Goal: Task Accomplishment & Management: Use online tool/utility

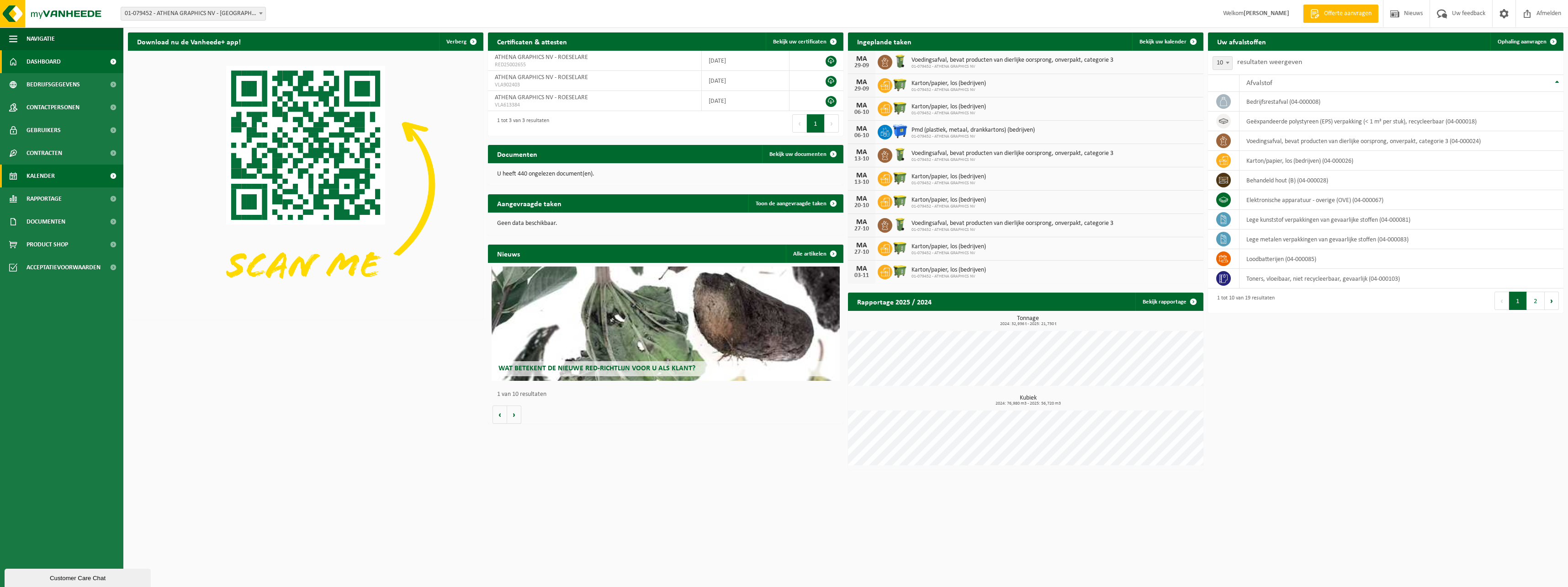
click at [47, 174] on span "Kalender" at bounding box center [41, 176] width 29 height 23
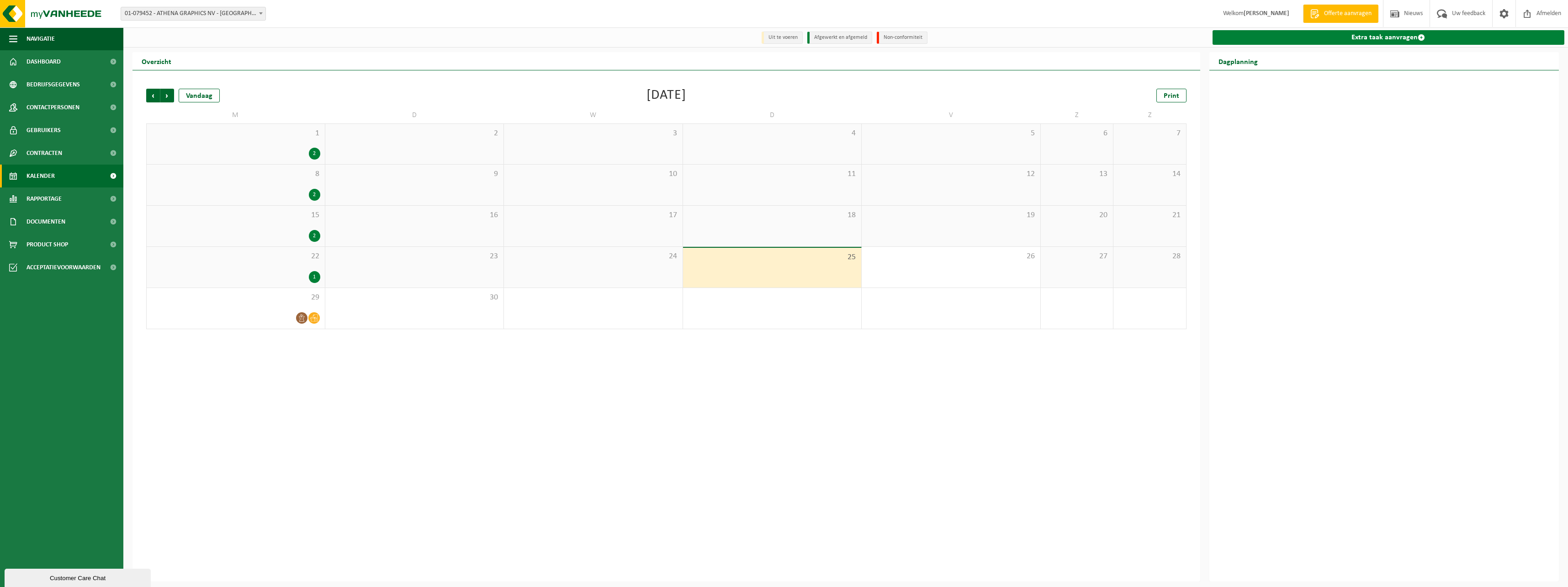
click at [1309, 32] on link "Extra taak aanvragen" at bounding box center [1388, 38] width 352 height 15
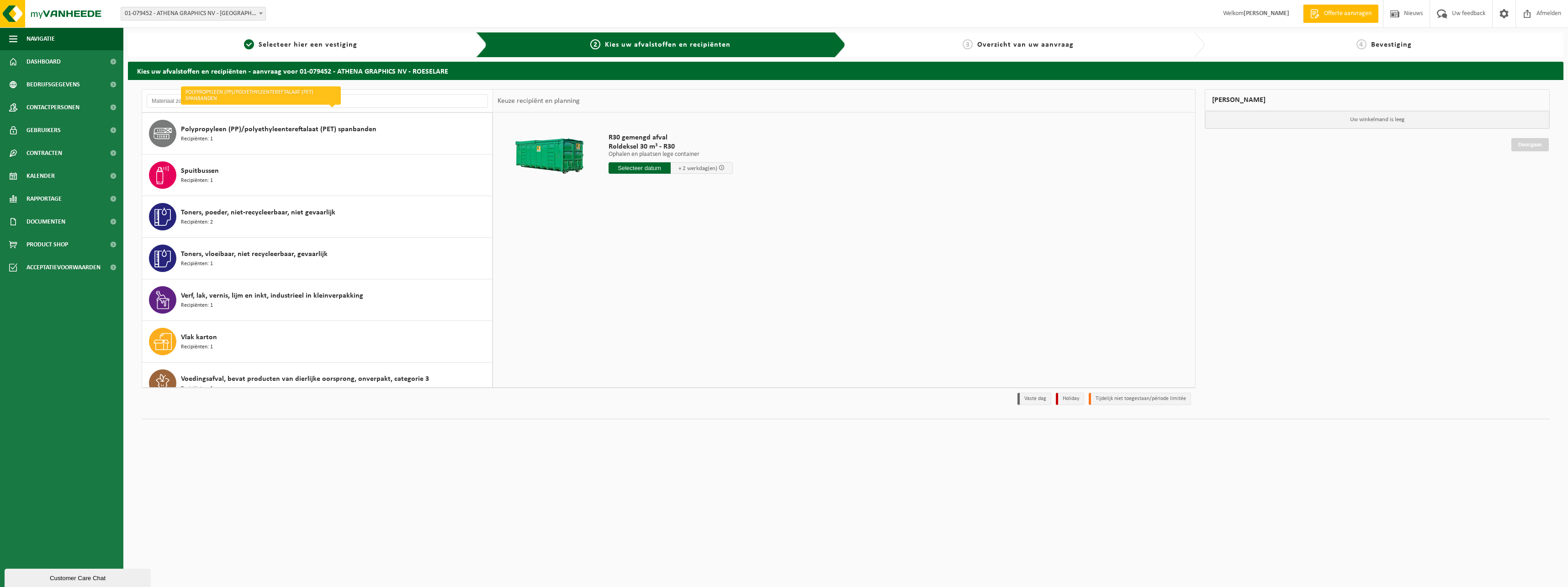
scroll to position [474, 0]
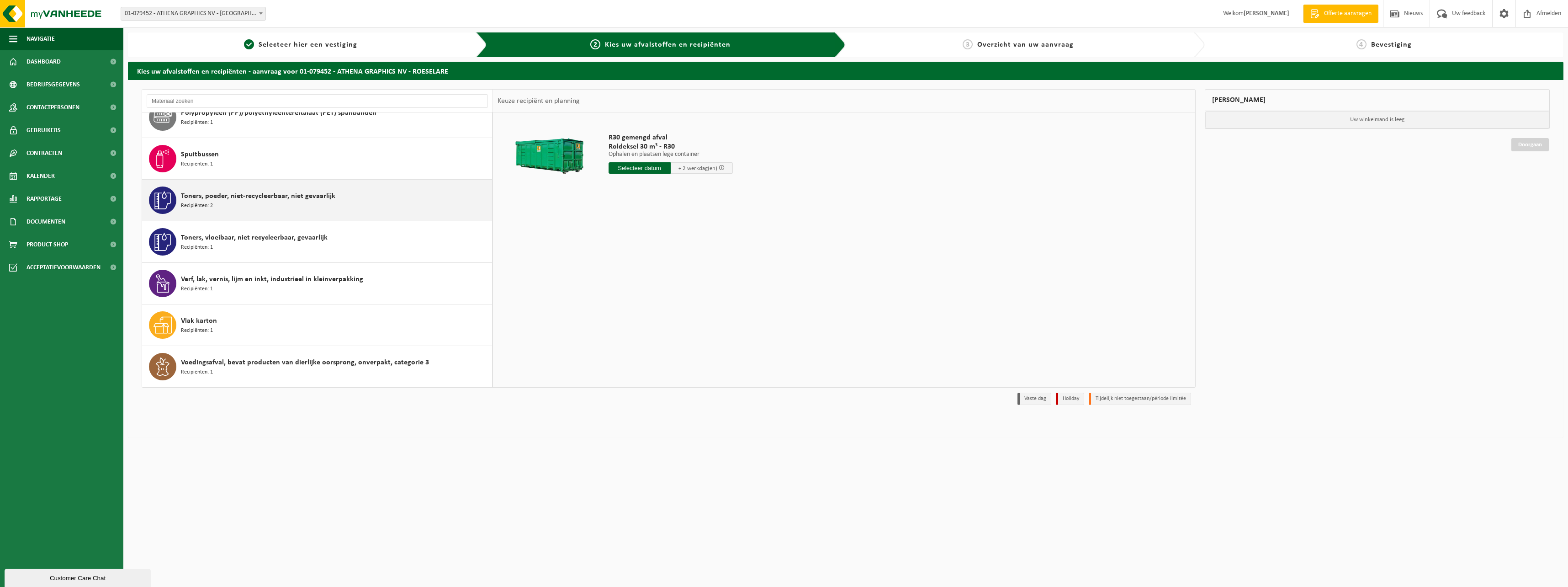
click at [252, 197] on span "Toners, poeder, niet-recycleerbaar, niet gevaarlijk" at bounding box center [258, 196] width 155 height 11
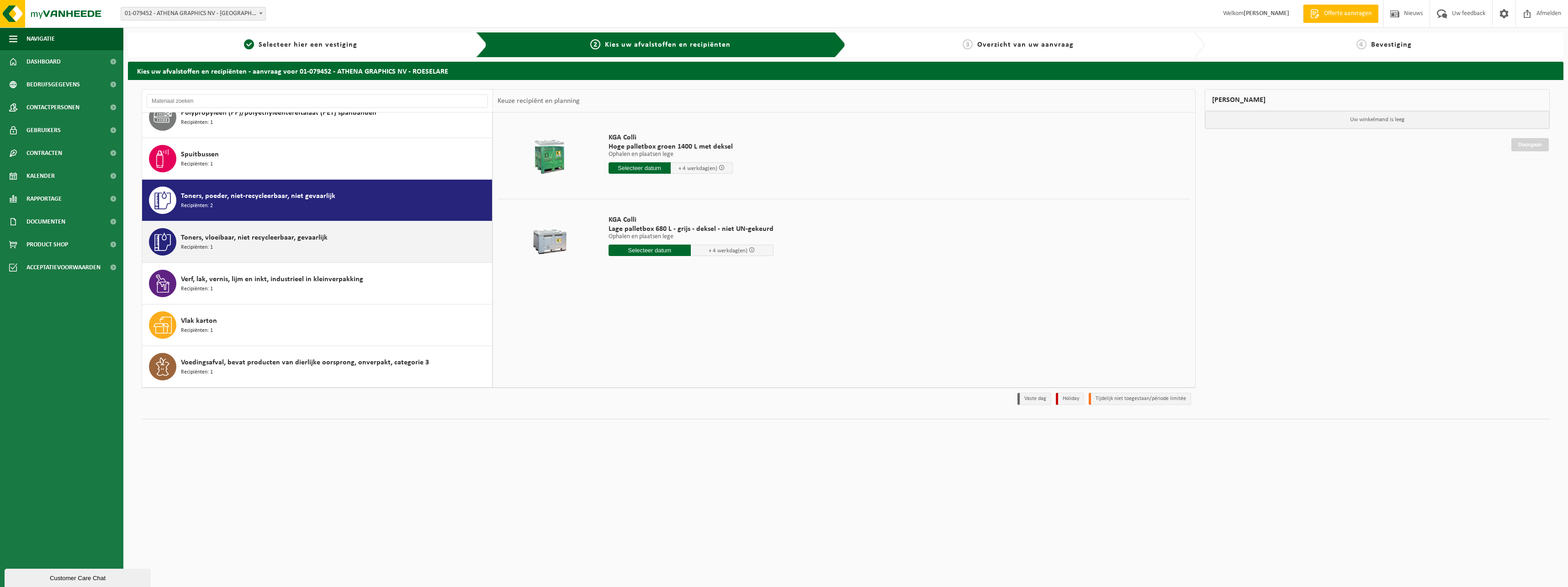
click at [257, 244] on div "Toners, vloeibaar, niet recycleerbaar, gevaarlijk Recipiënten: 1" at bounding box center [335, 242] width 309 height 27
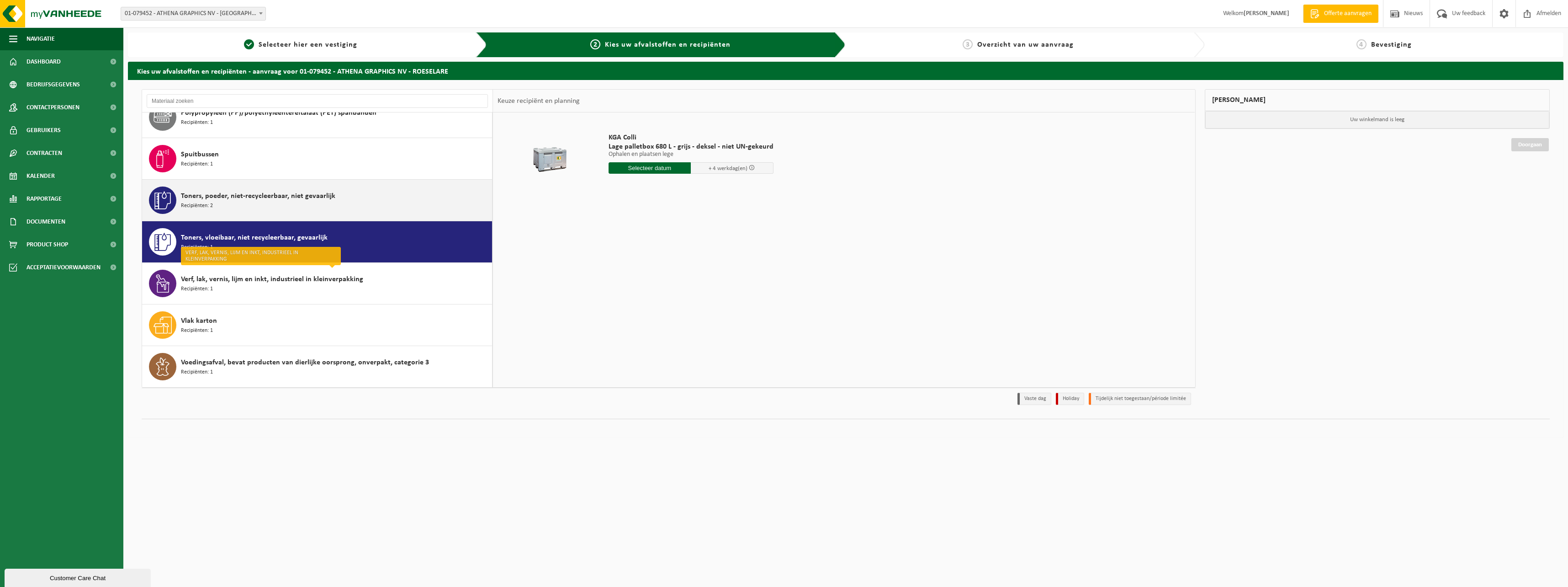
click at [253, 202] on div "Toners, poeder, niet-recycleerbaar, niet gevaarlijk Recipiënten: 2" at bounding box center [335, 200] width 309 height 27
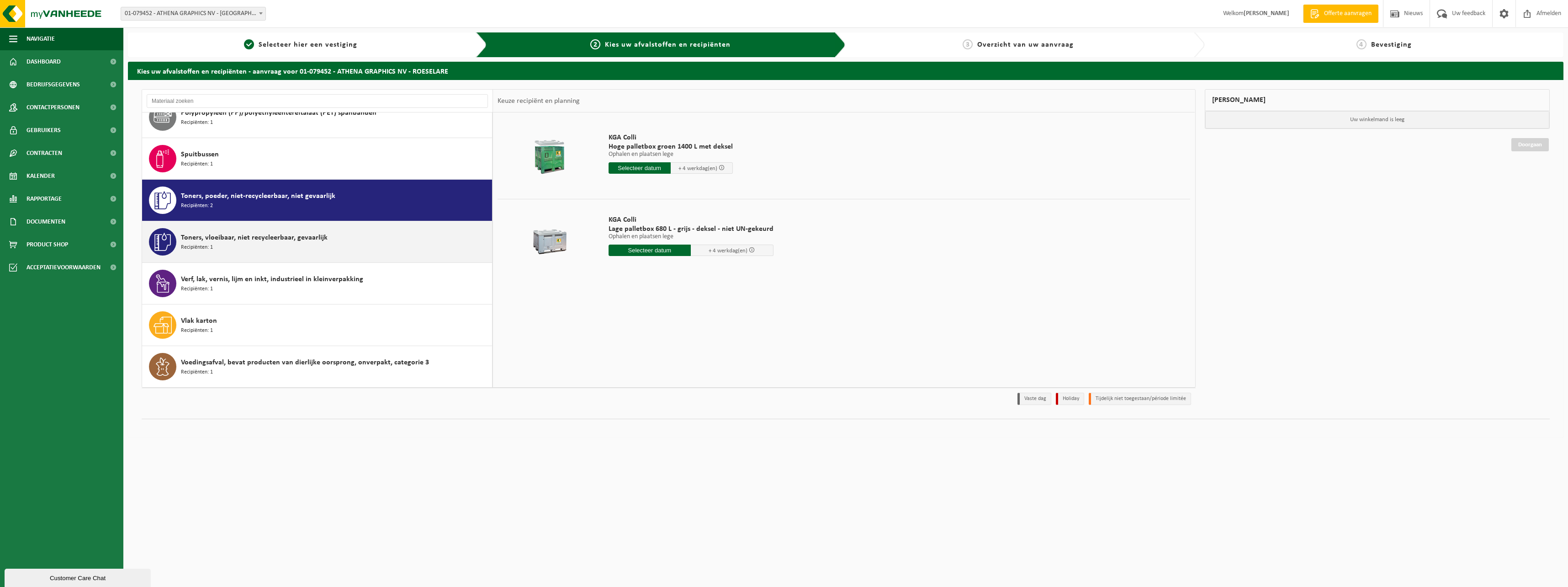
click at [261, 244] on div "Toners, vloeibaar, niet recycleerbaar, gevaarlijk Recipiënten: 1" at bounding box center [335, 242] width 309 height 27
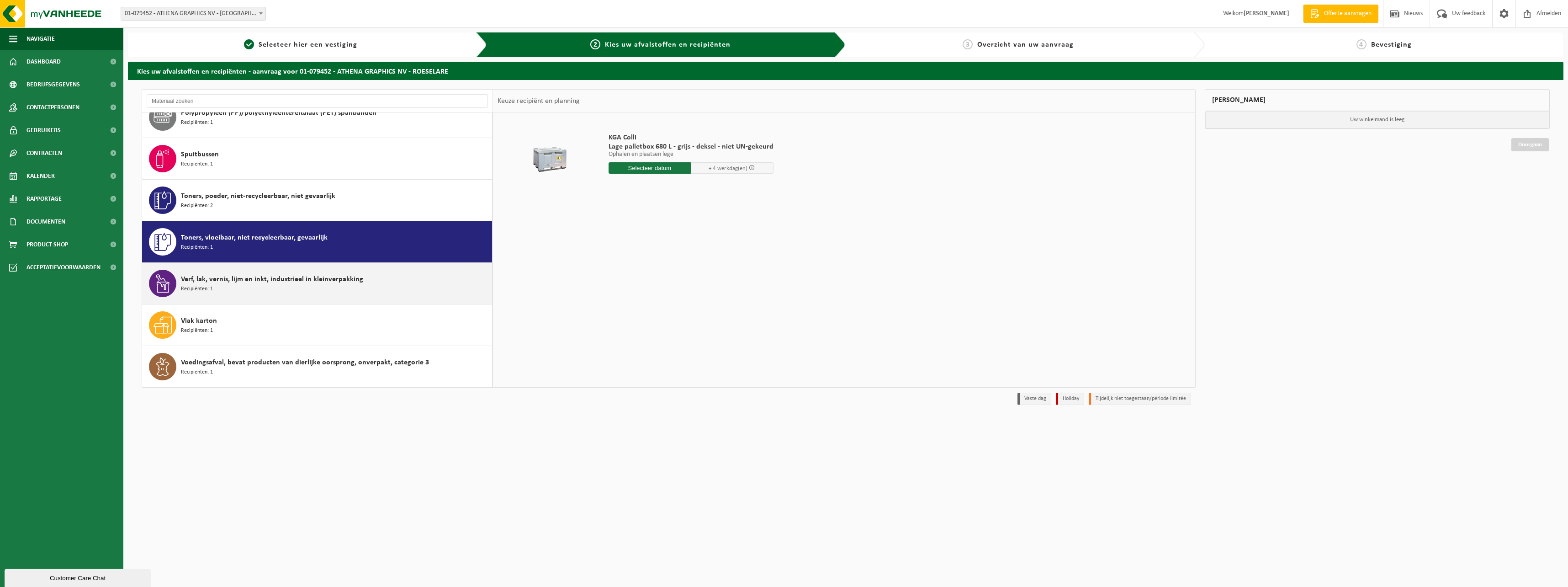
click at [261, 283] on span "Verf, lak, vernis, lijm en inkt, industrieel in kleinverpakking" at bounding box center [271, 279] width 182 height 11
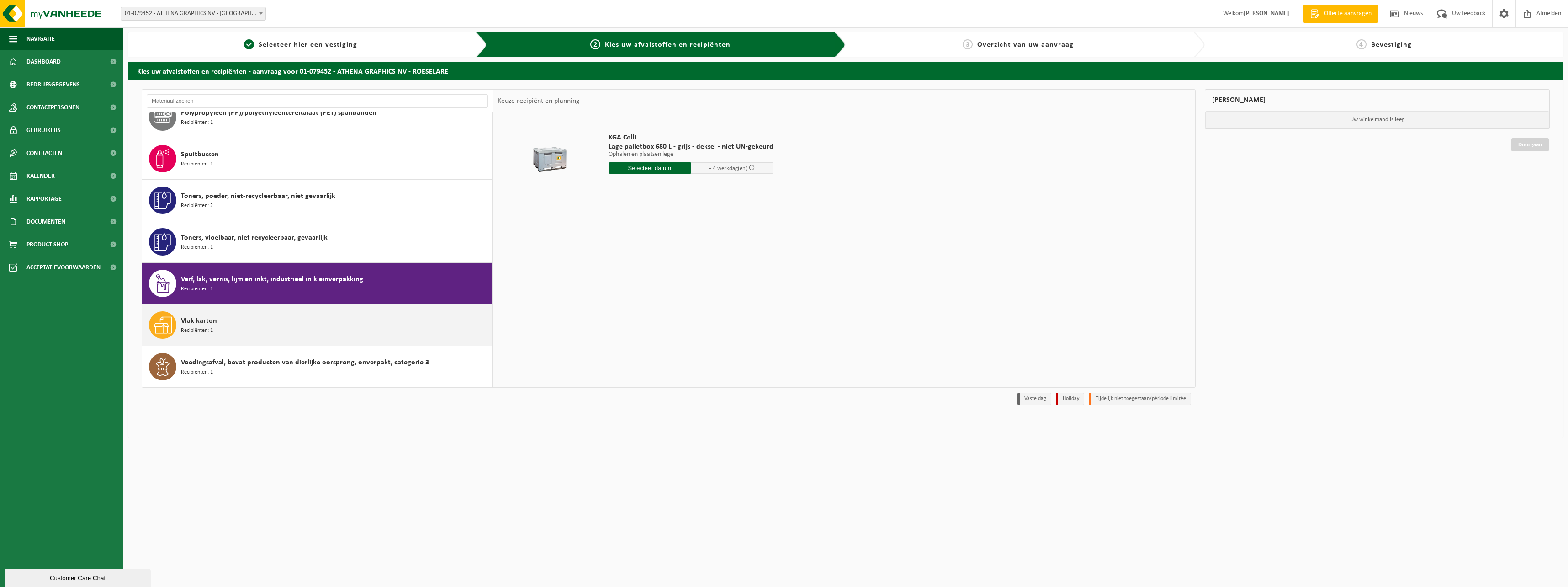
click at [247, 323] on div "Vlak karton Recipiënten: 1" at bounding box center [335, 325] width 309 height 27
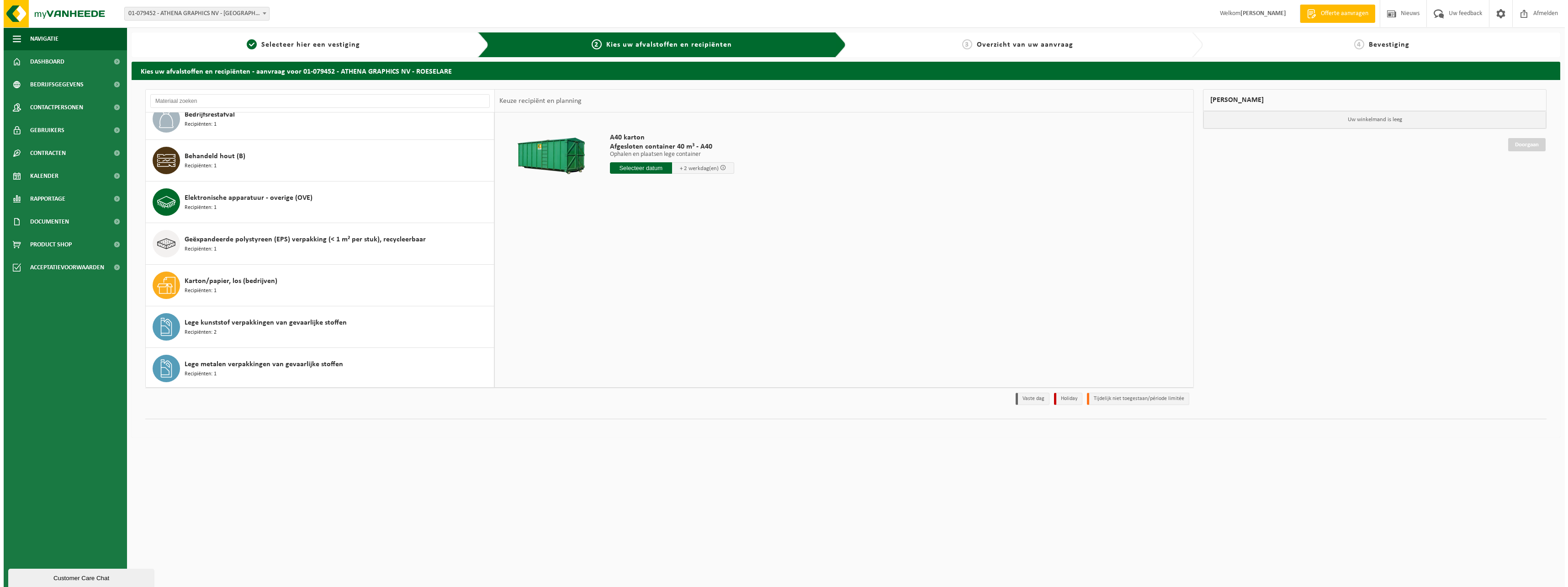
scroll to position [0, 0]
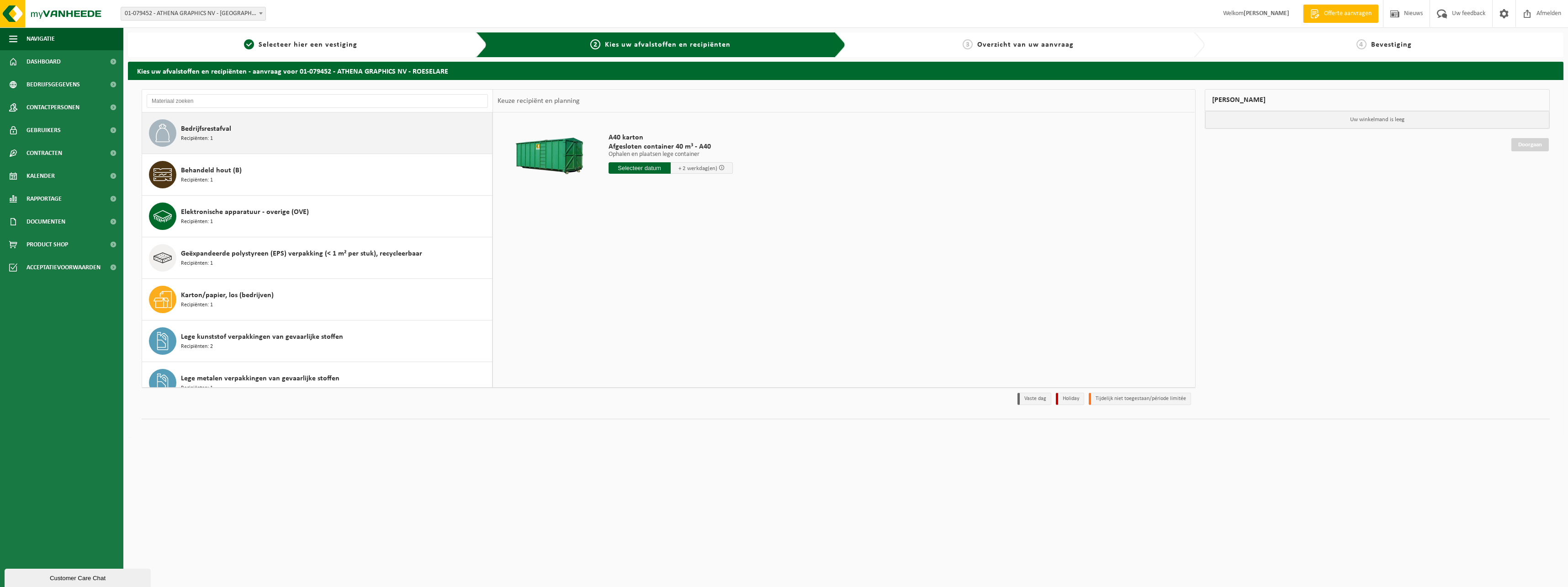
click at [264, 139] on div "Bedrijfsrestafval Recipiënten: 1" at bounding box center [335, 133] width 309 height 27
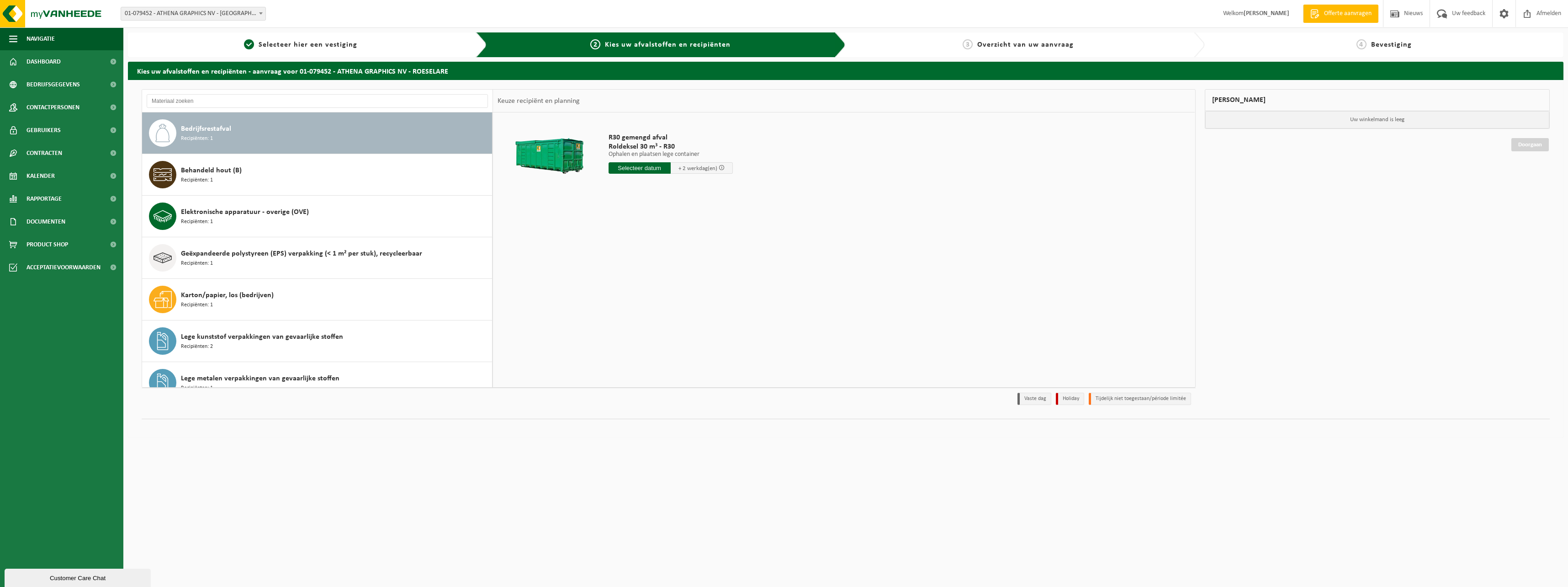
click at [634, 164] on input "text" at bounding box center [640, 167] width 62 height 12
click at [613, 281] on div "29" at bounding box center [617, 278] width 16 height 15
type input "Van 2025-09-29"
click at [627, 201] on button "In winkelmand" at bounding box center [634, 202] width 51 height 15
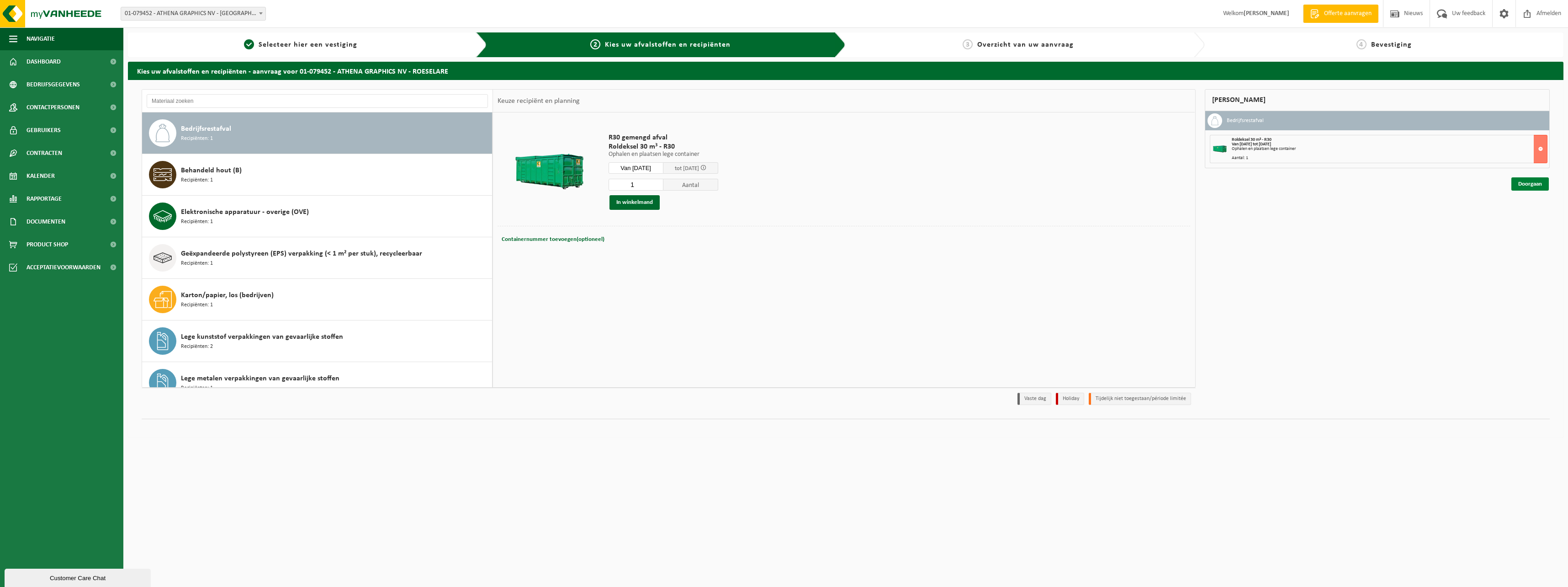
click at [1538, 183] on link "Doorgaan" at bounding box center [1530, 184] width 38 height 13
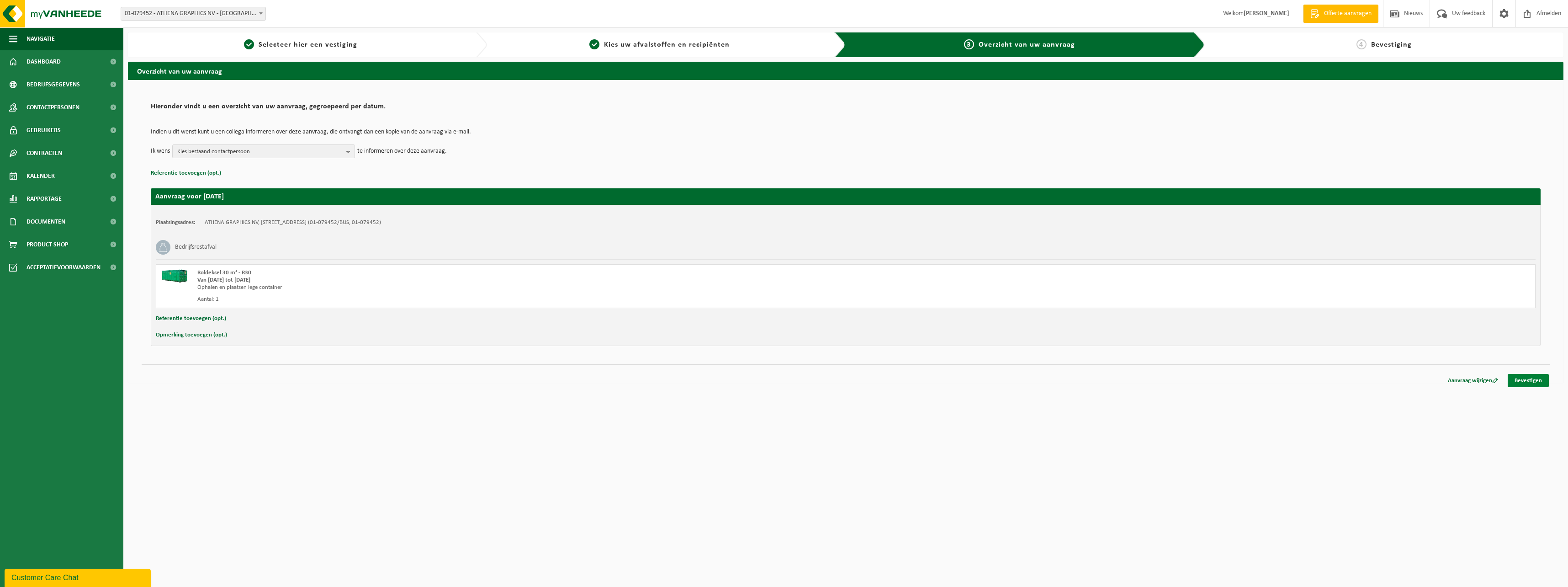
click at [1525, 380] on link "Bevestigen" at bounding box center [1528, 381] width 41 height 13
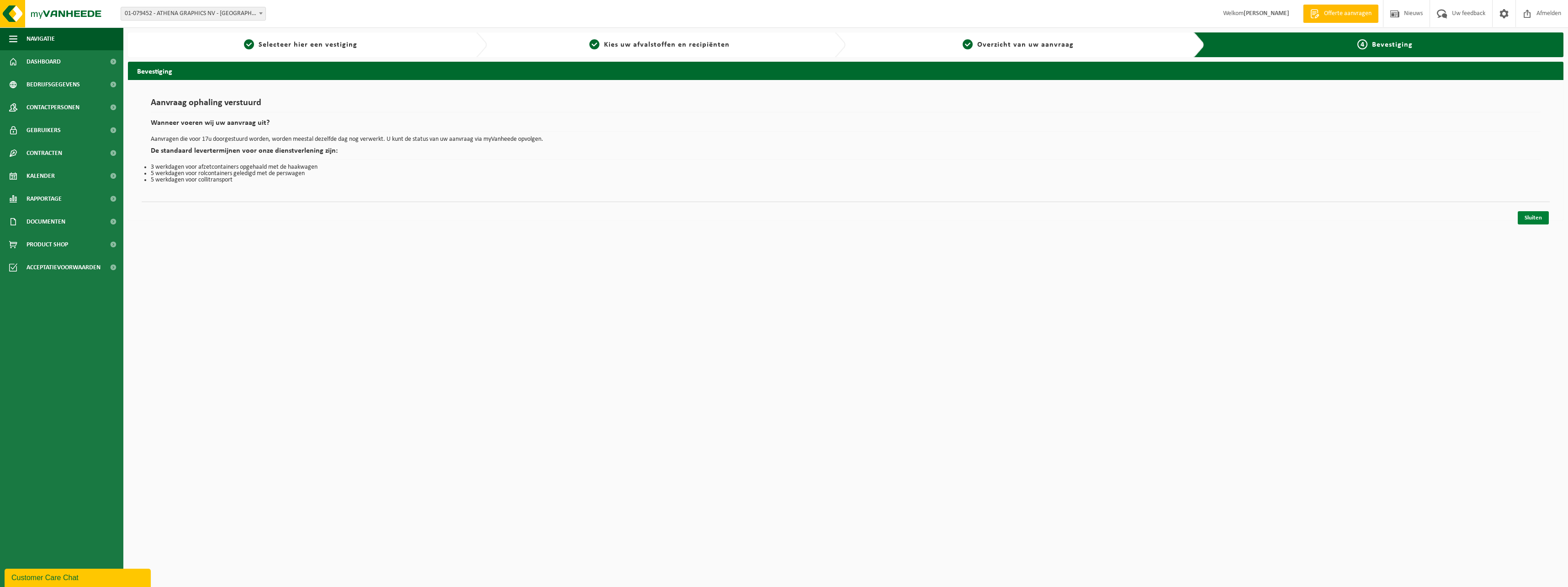
click at [1536, 217] on link "Sluiten" at bounding box center [1533, 218] width 31 height 13
